Goal: Information Seeking & Learning: Learn about a topic

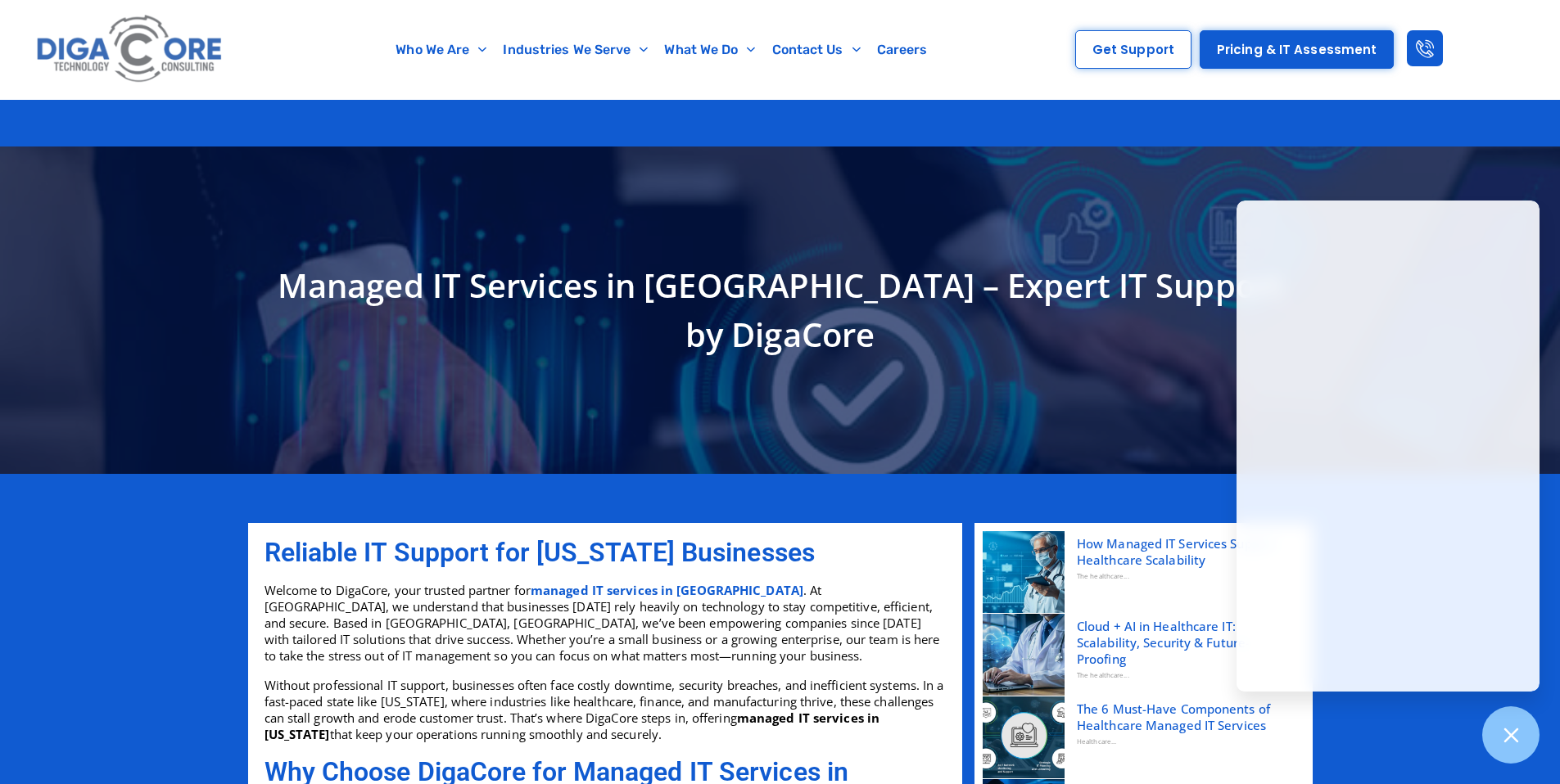
scroll to position [2055, 0]
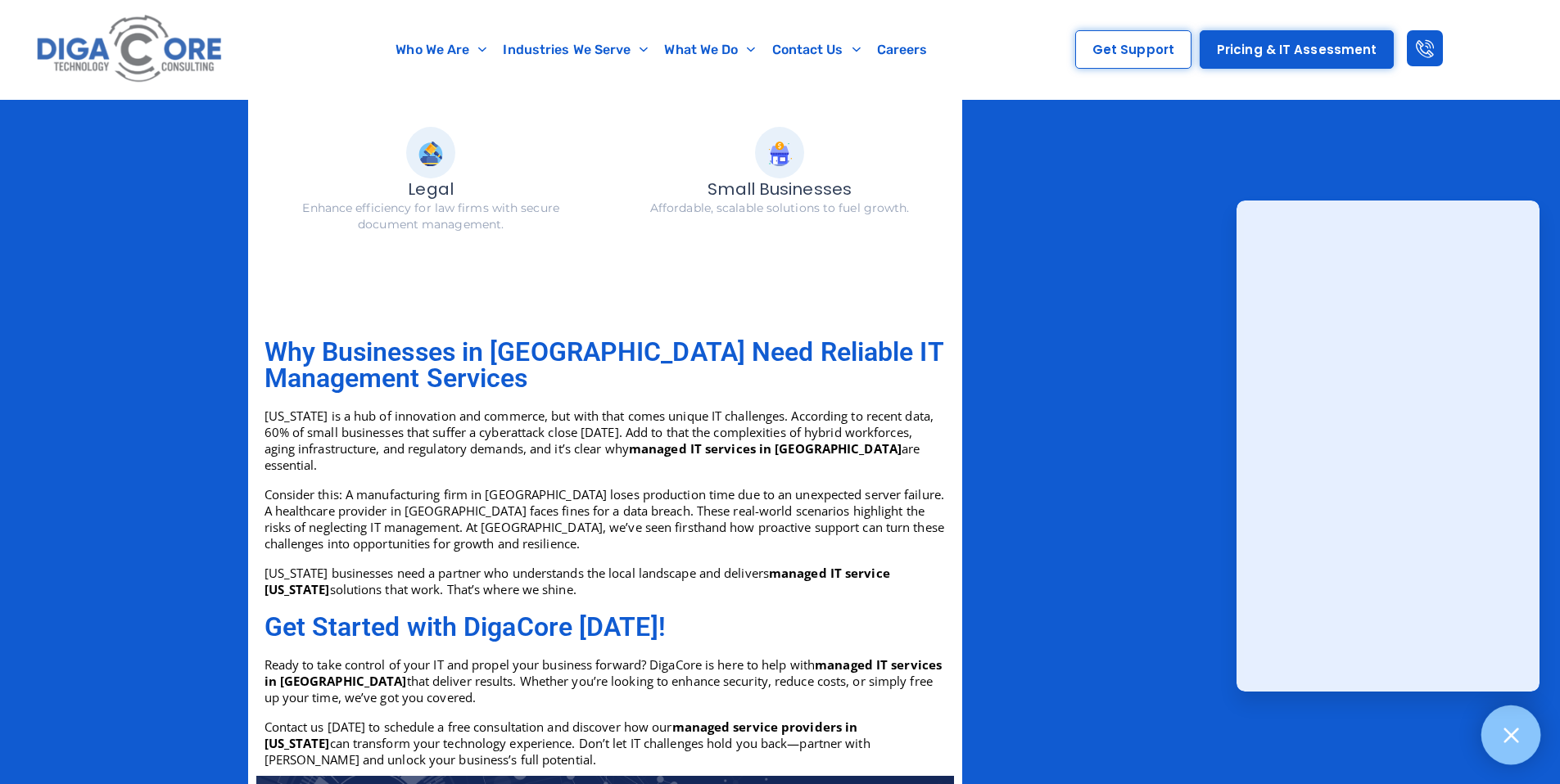
drag, startPoint x: 1519, startPoint y: 742, endPoint x: 1499, endPoint y: 726, distance: 25.6
click at [1519, 742] on icon at bounding box center [1511, 735] width 21 height 21
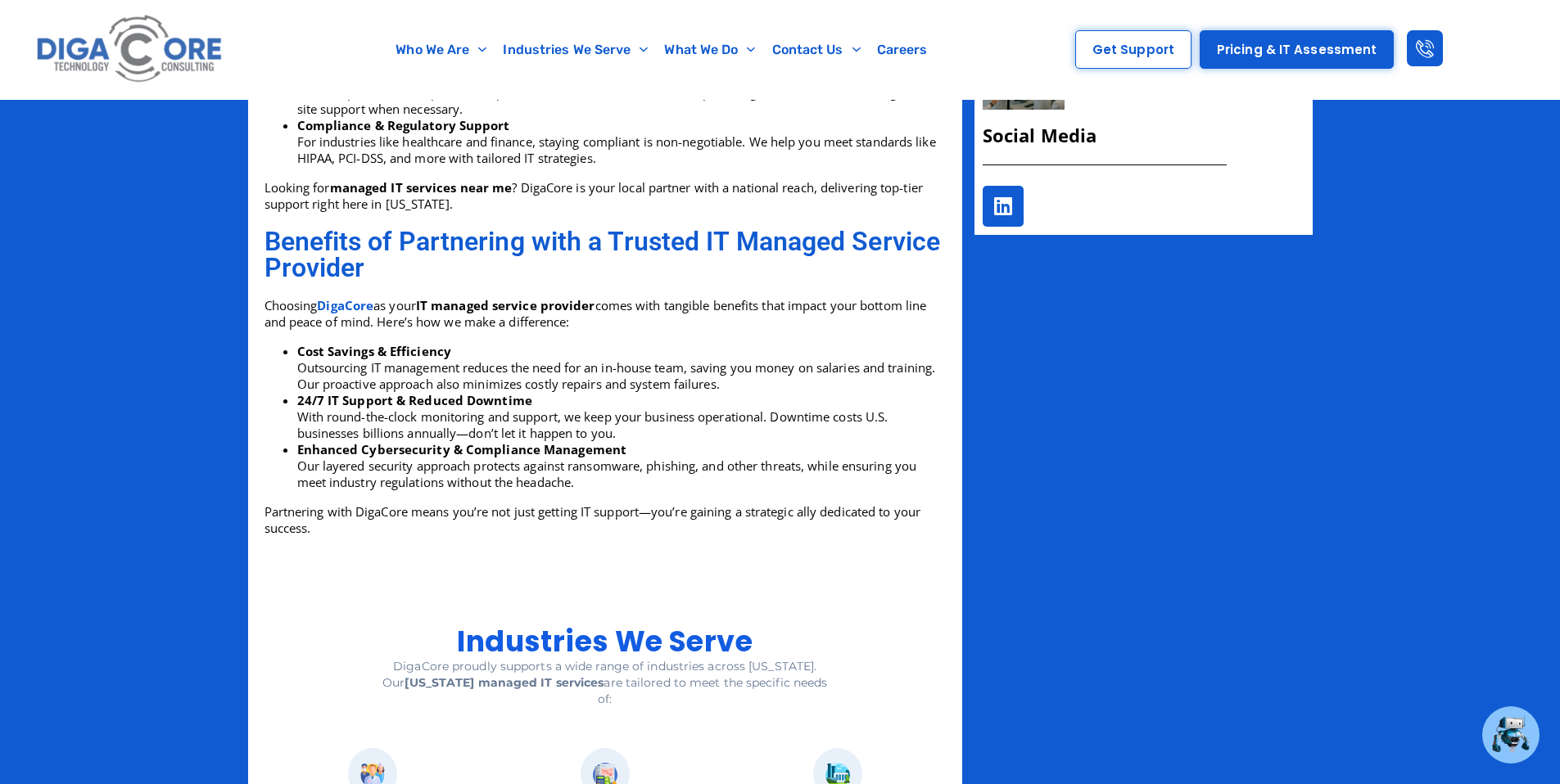
scroll to position [0, 0]
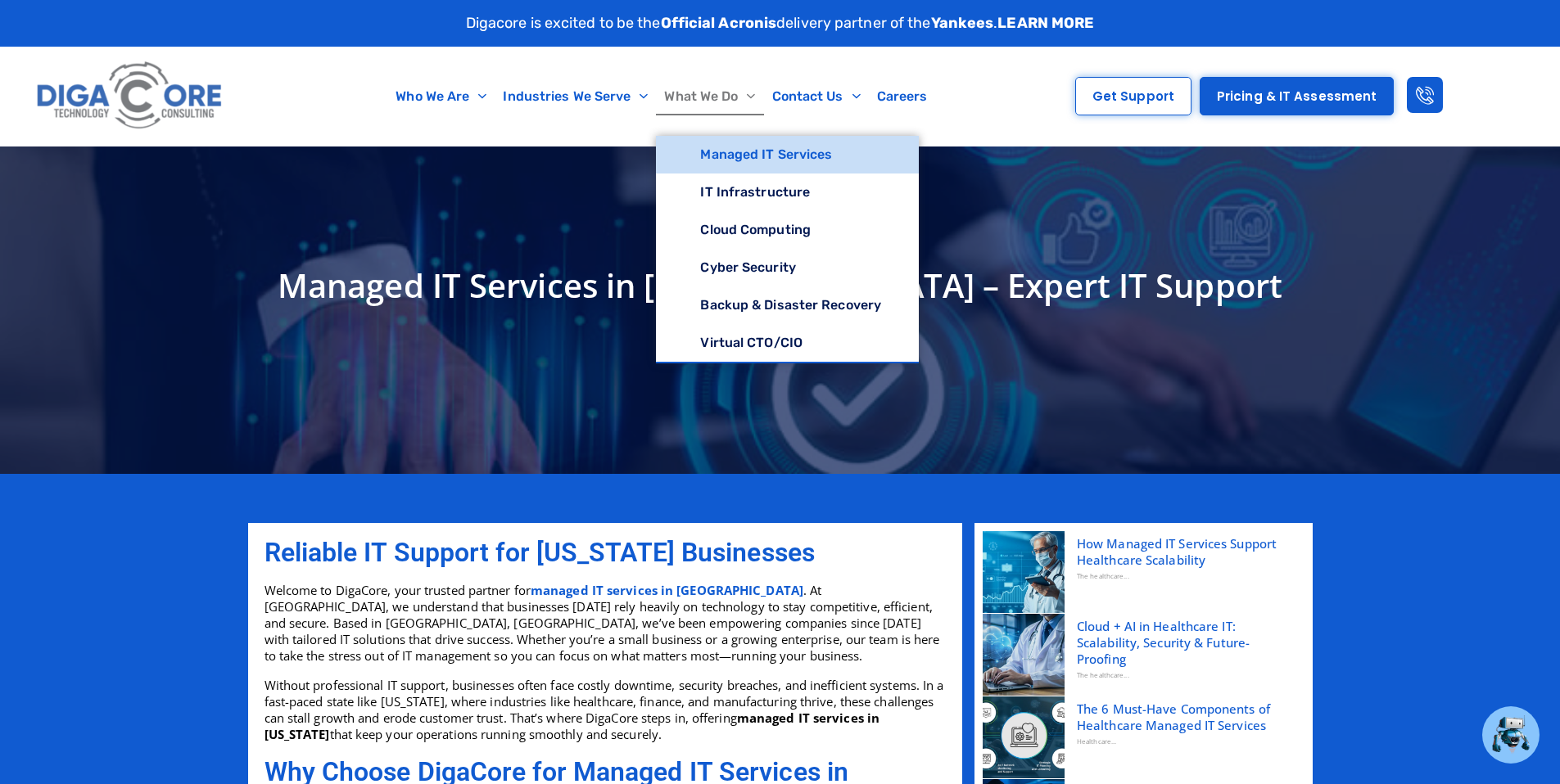
click at [766, 159] on link "Managed IT Services" at bounding box center [787, 154] width 263 height 38
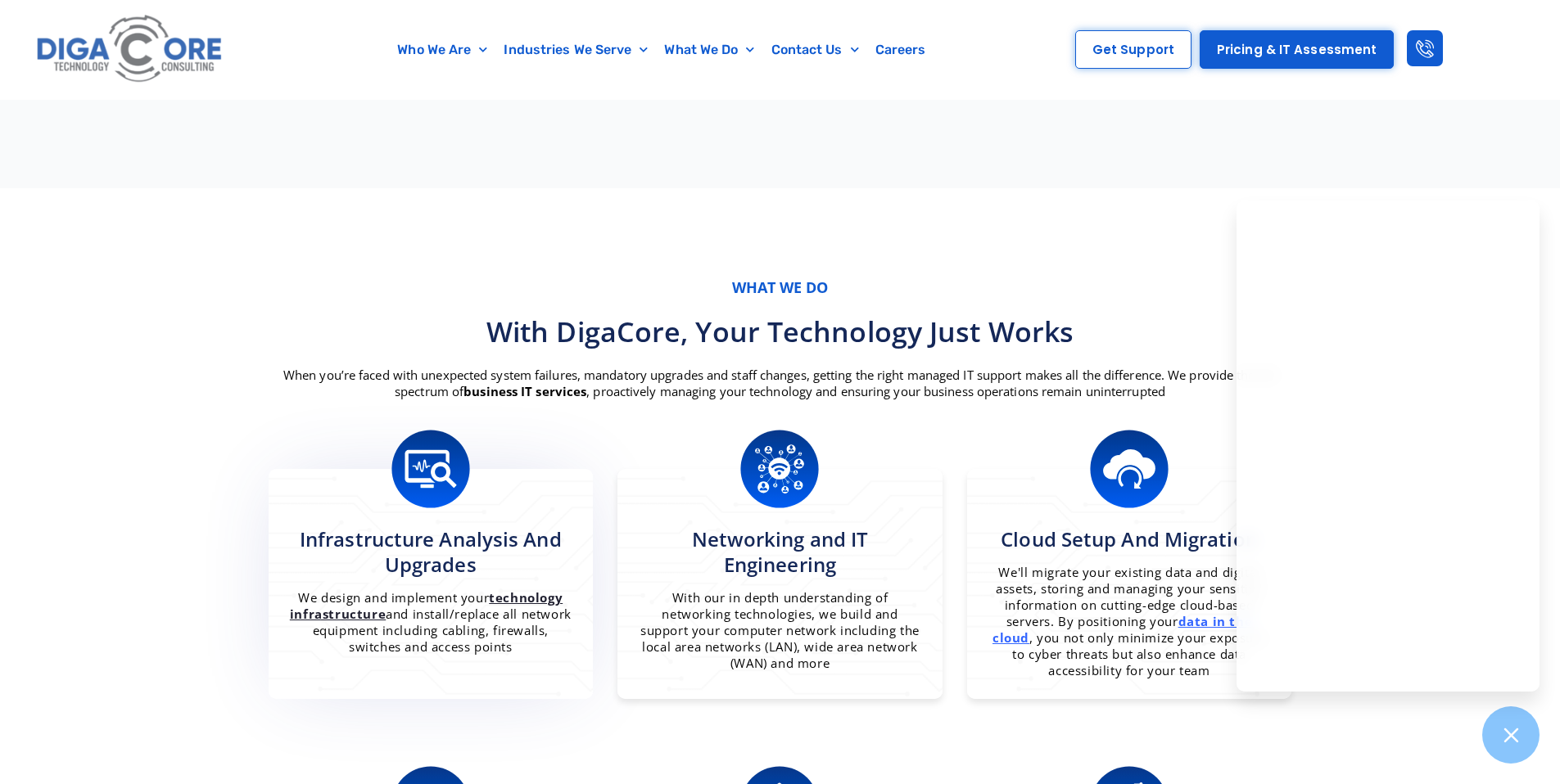
scroll to position [1143, 0]
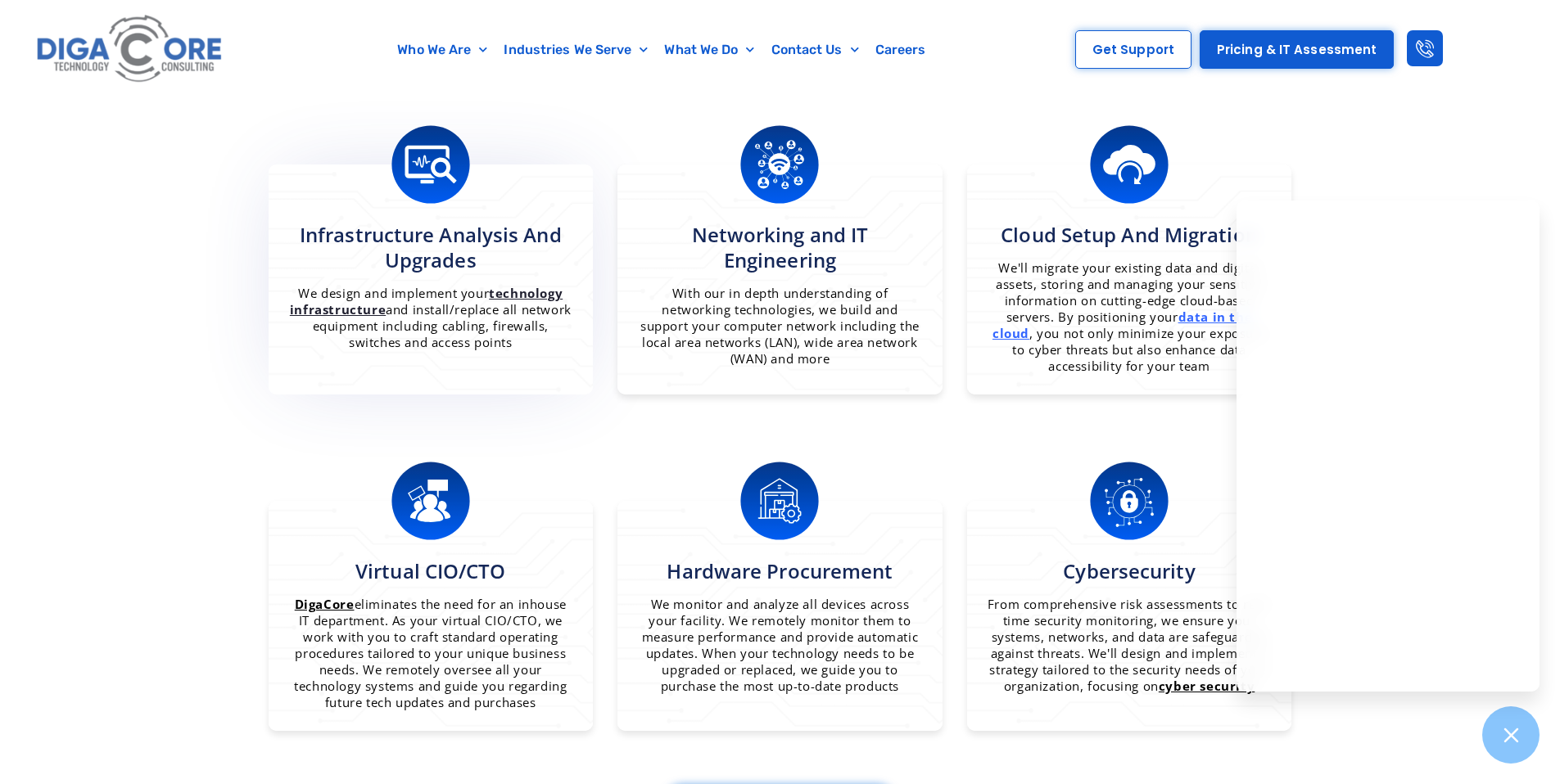
click at [483, 200] on div at bounding box center [431, 164] width 284 height 82
click at [1504, 731] on icon at bounding box center [1511, 735] width 21 height 21
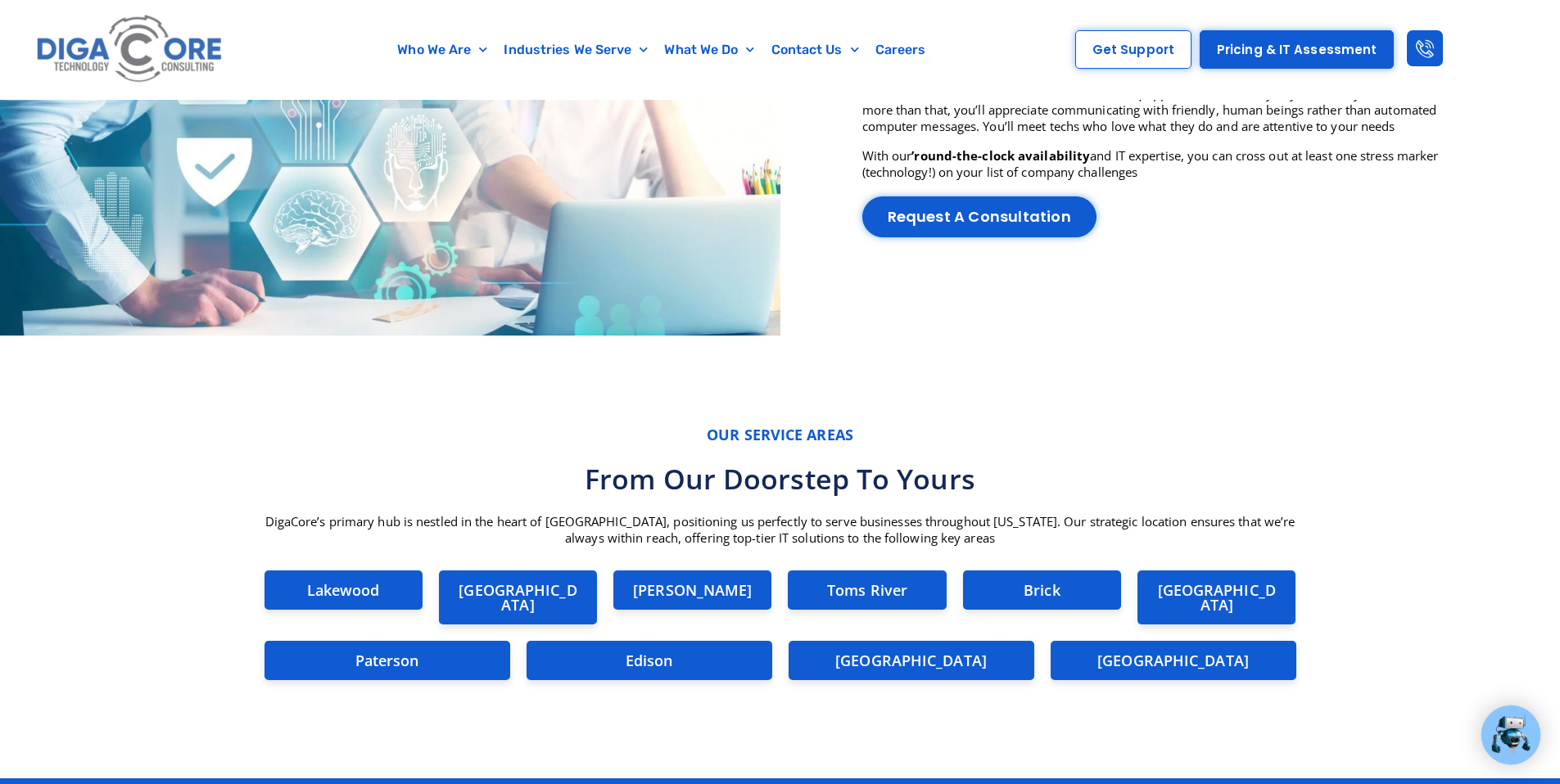
scroll to position [4253, 0]
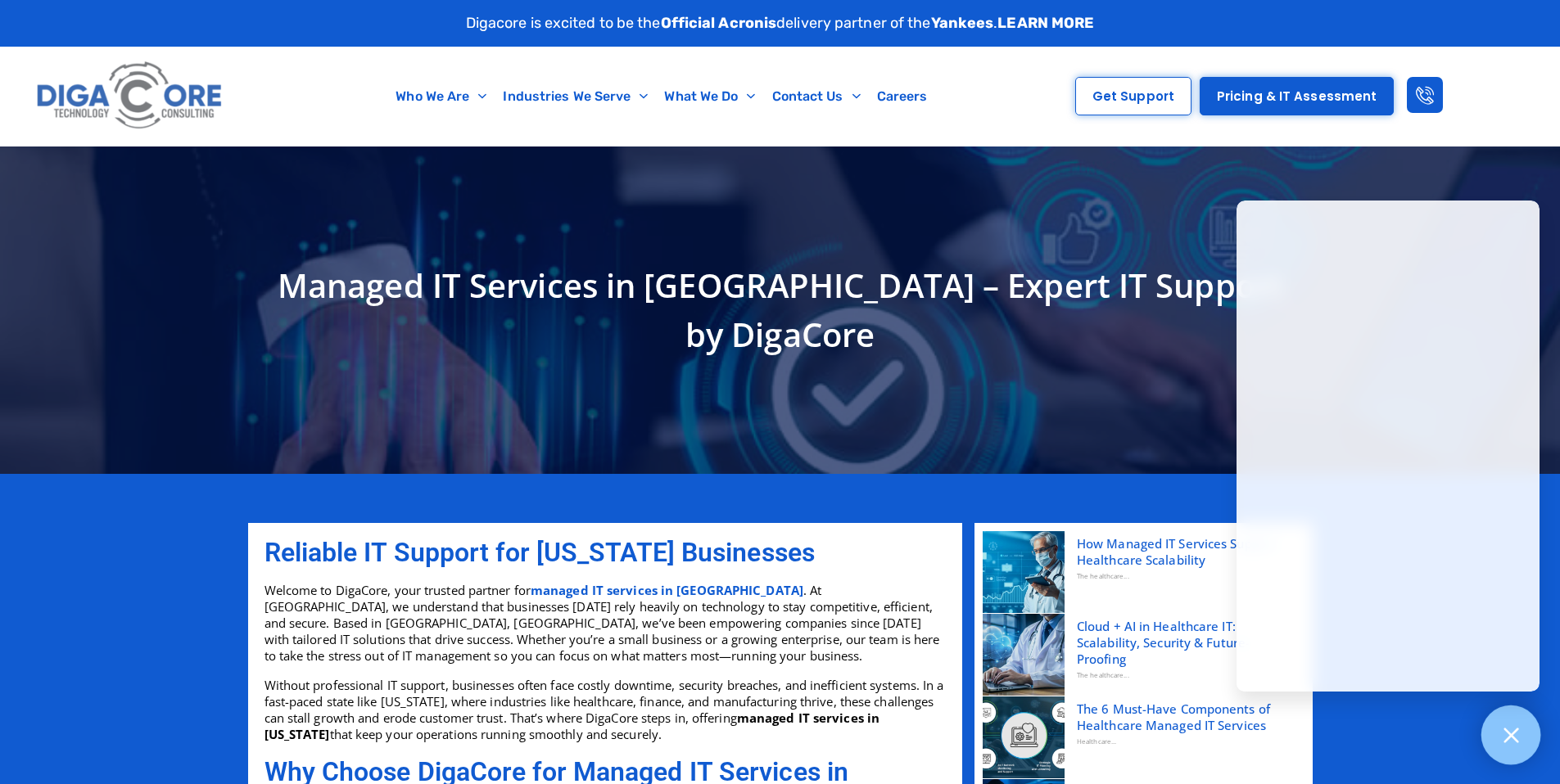
click at [1513, 742] on icon at bounding box center [1511, 735] width 21 height 21
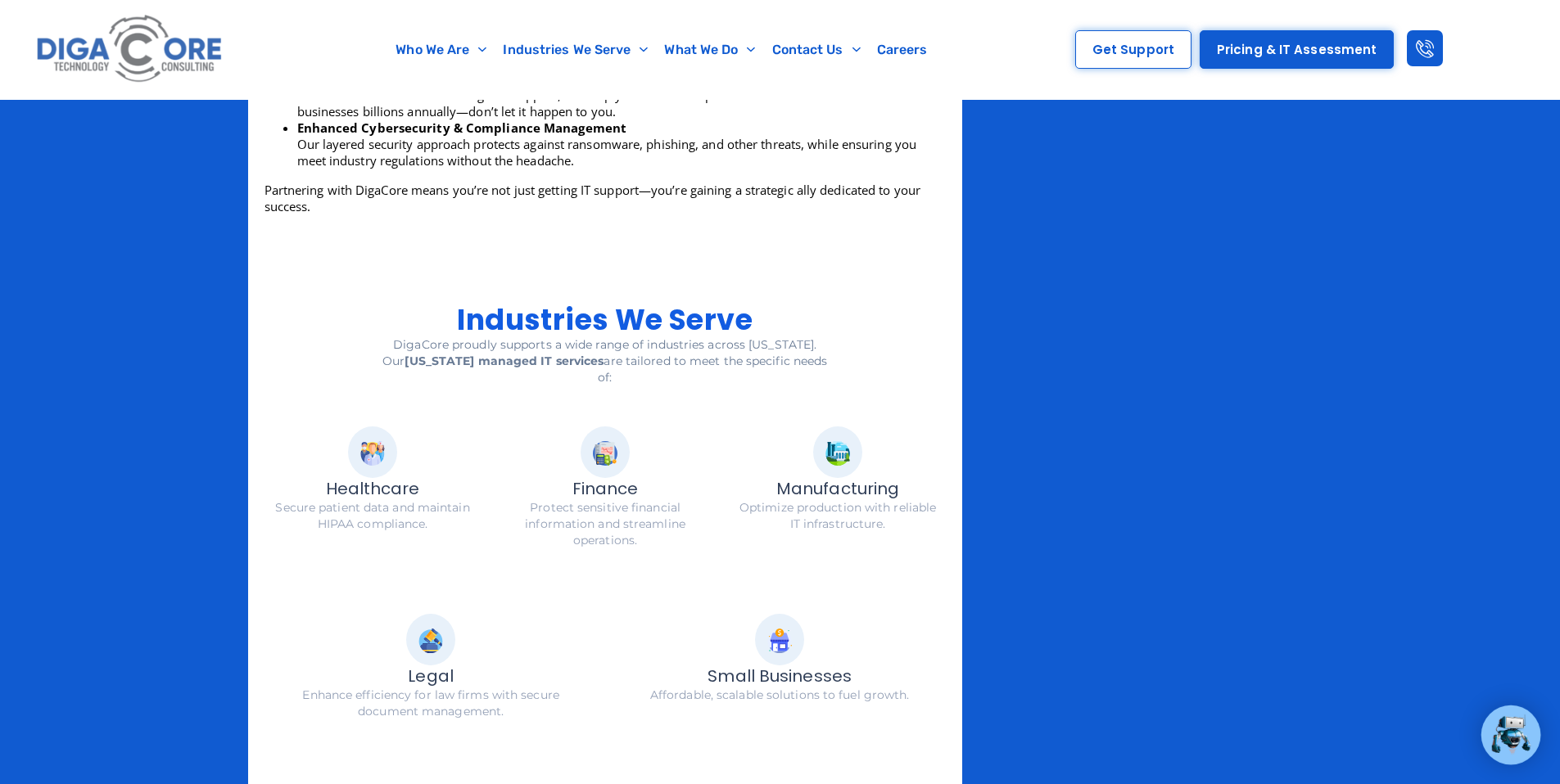
scroll to position [1757, 0]
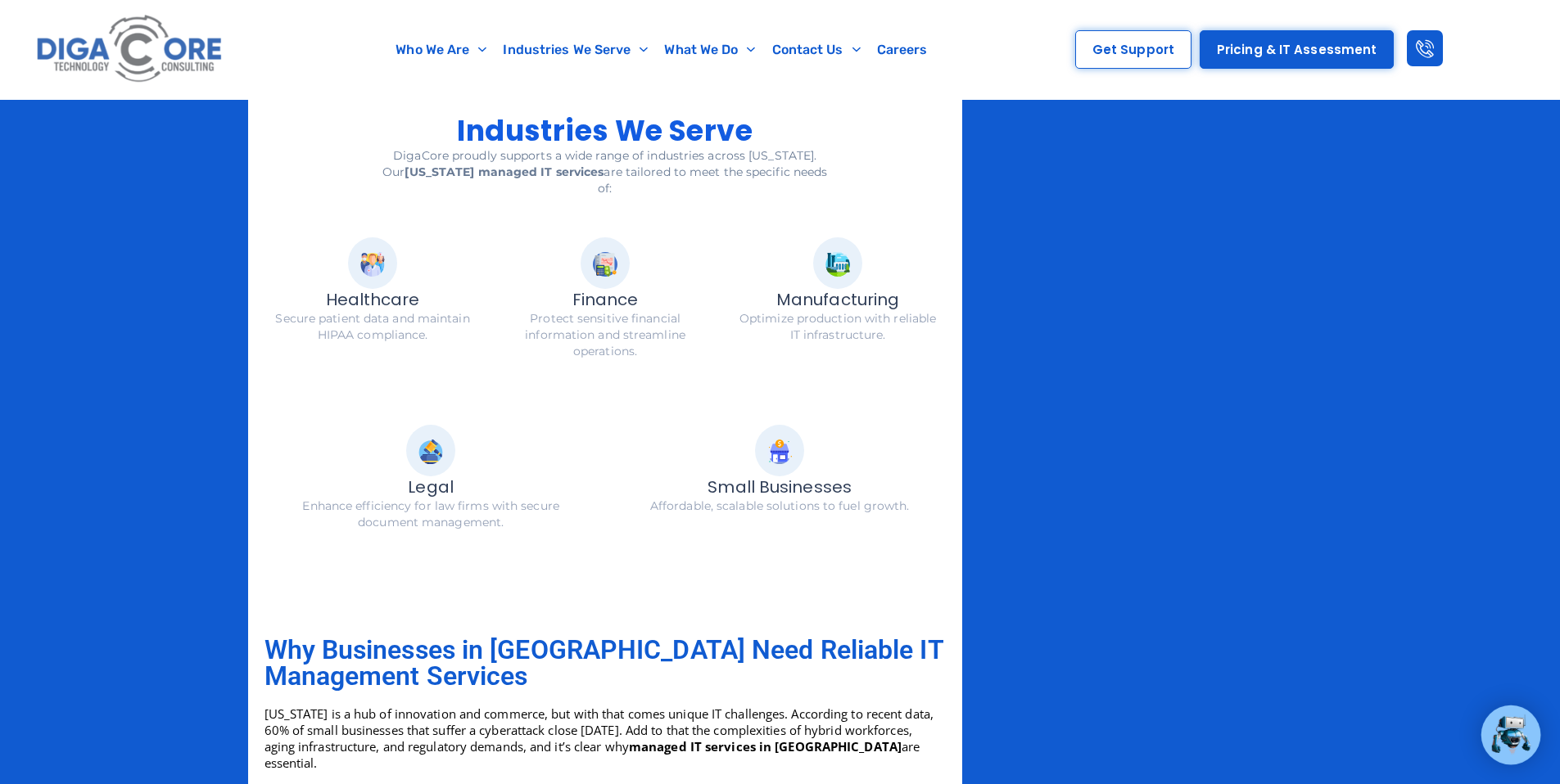
click at [846, 288] on span "Manufacturing" at bounding box center [837, 300] width 123 height 23
click at [843, 288] on span "Manufacturing" at bounding box center [837, 300] width 123 height 23
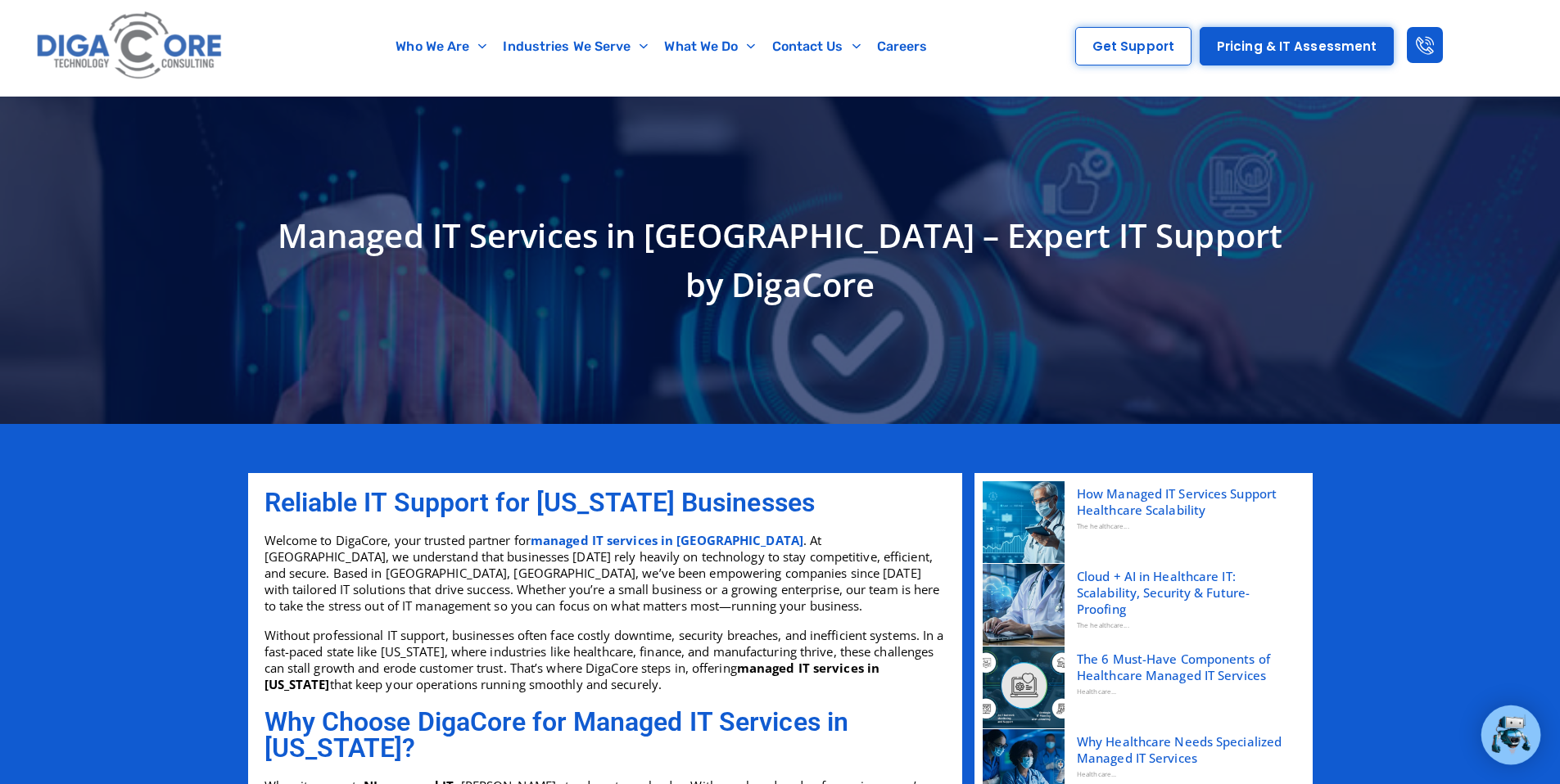
scroll to position [0, 0]
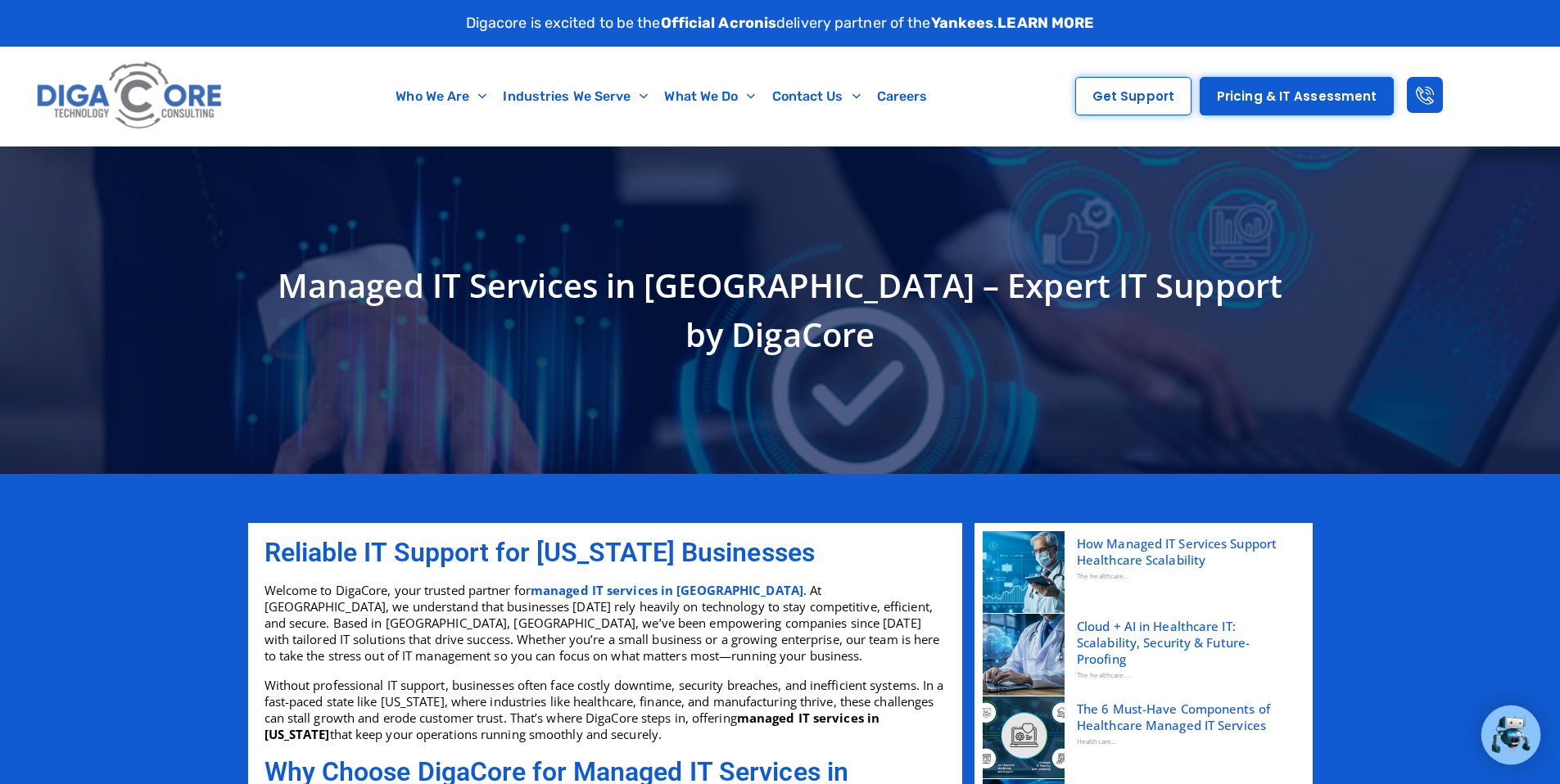
click at [153, 110] on img at bounding box center [130, 96] width 197 height 83
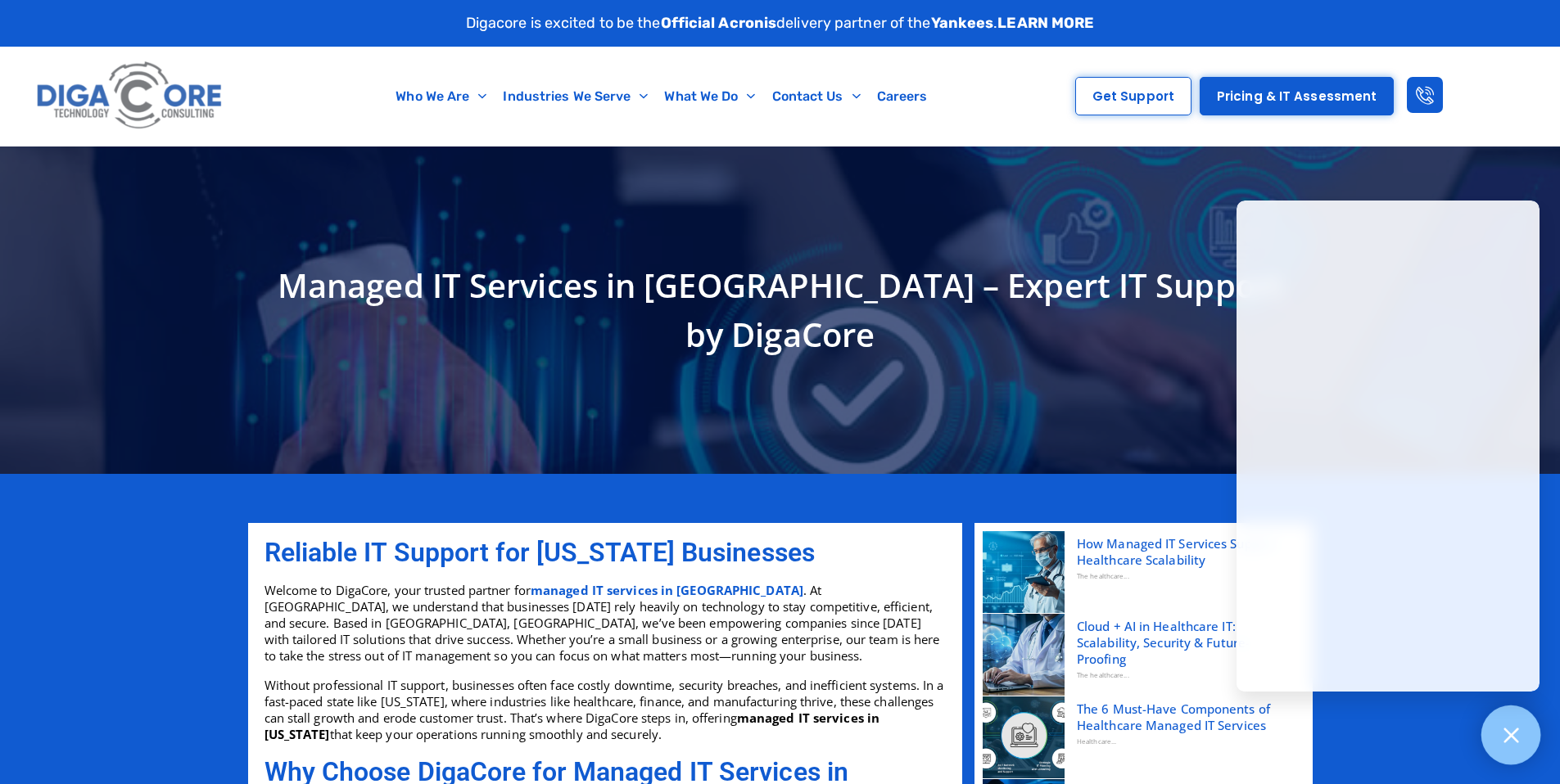
click at [1494, 746] on div at bounding box center [1511, 736] width 60 height 60
